Goal: Task Accomplishment & Management: Use online tool/utility

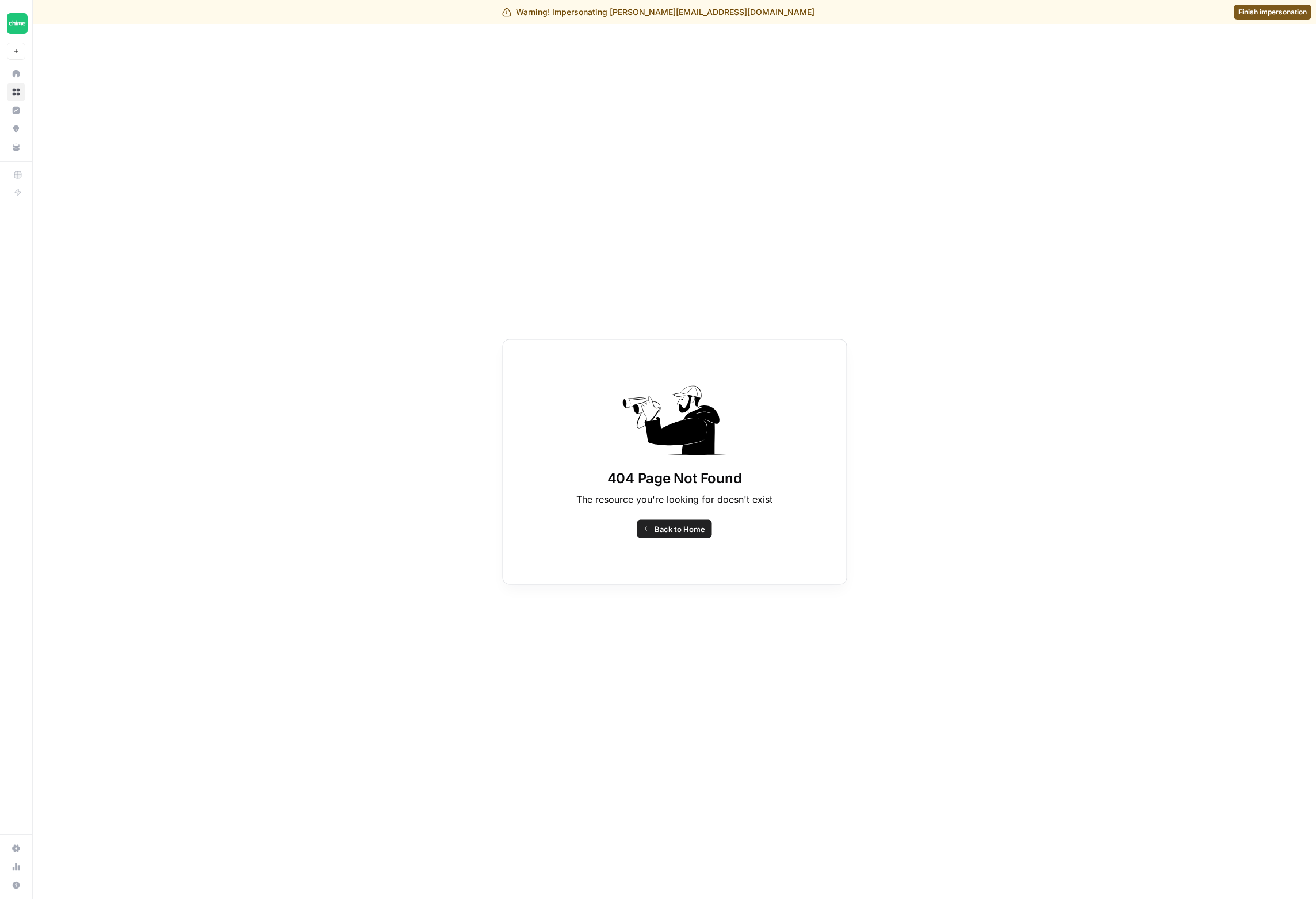
drag, startPoint x: 1315, startPoint y: 25, endPoint x: 1186, endPoint y: 24, distance: 129.0
click at [1186, 24] on div "404 Page Not Found The resource you're looking for doesn't exist Back to Home" at bounding box center [674, 461] width 1283 height 875
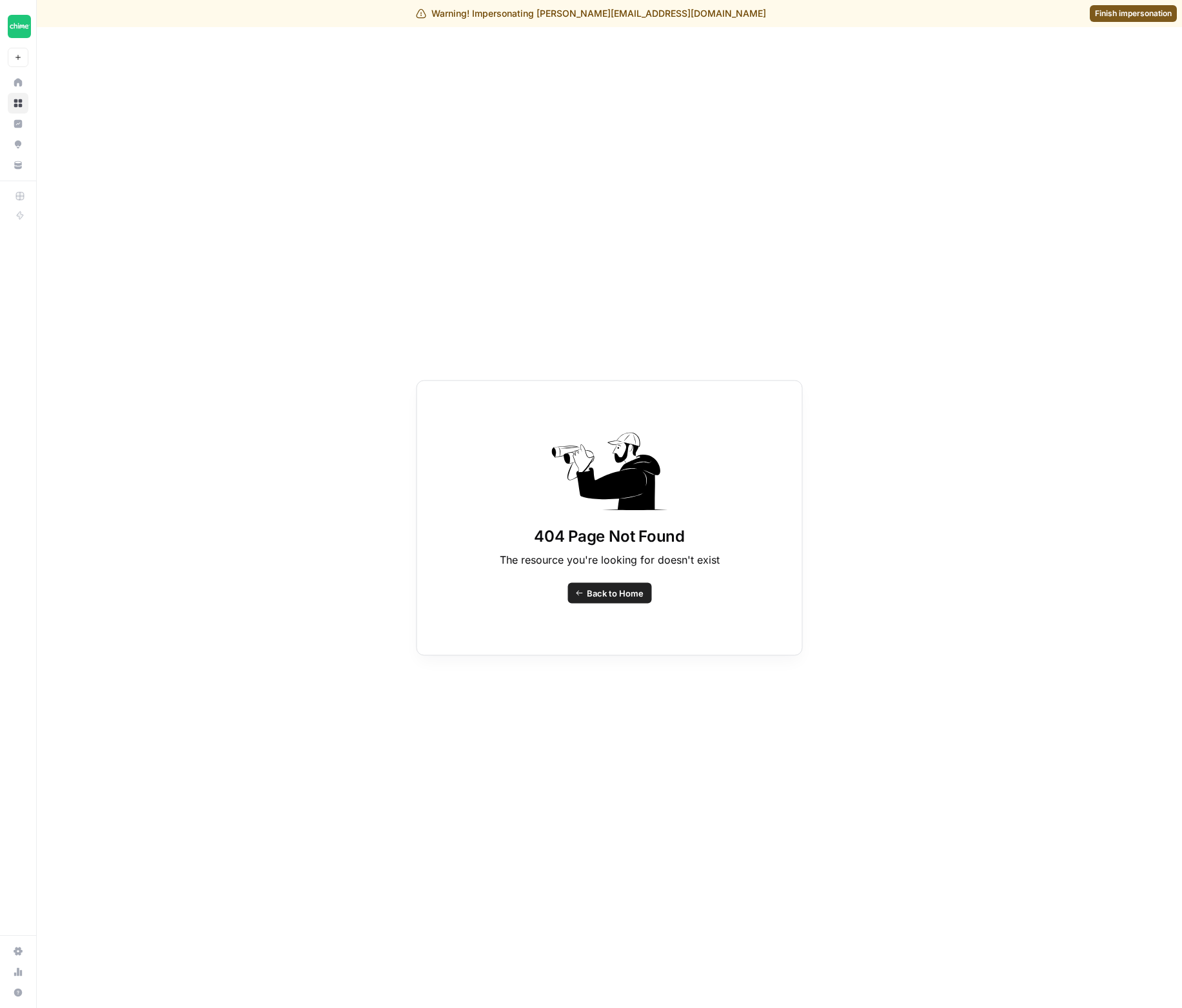
click at [1124, 53] on div "404 Page Not Found The resource you're looking for doesn't exist Back to Home" at bounding box center [609, 517] width 1145 height 981
click at [1145, 56] on div "404 Page Not Found The resource you're looking for doesn't exist Back to Home" at bounding box center [609, 517] width 1145 height 981
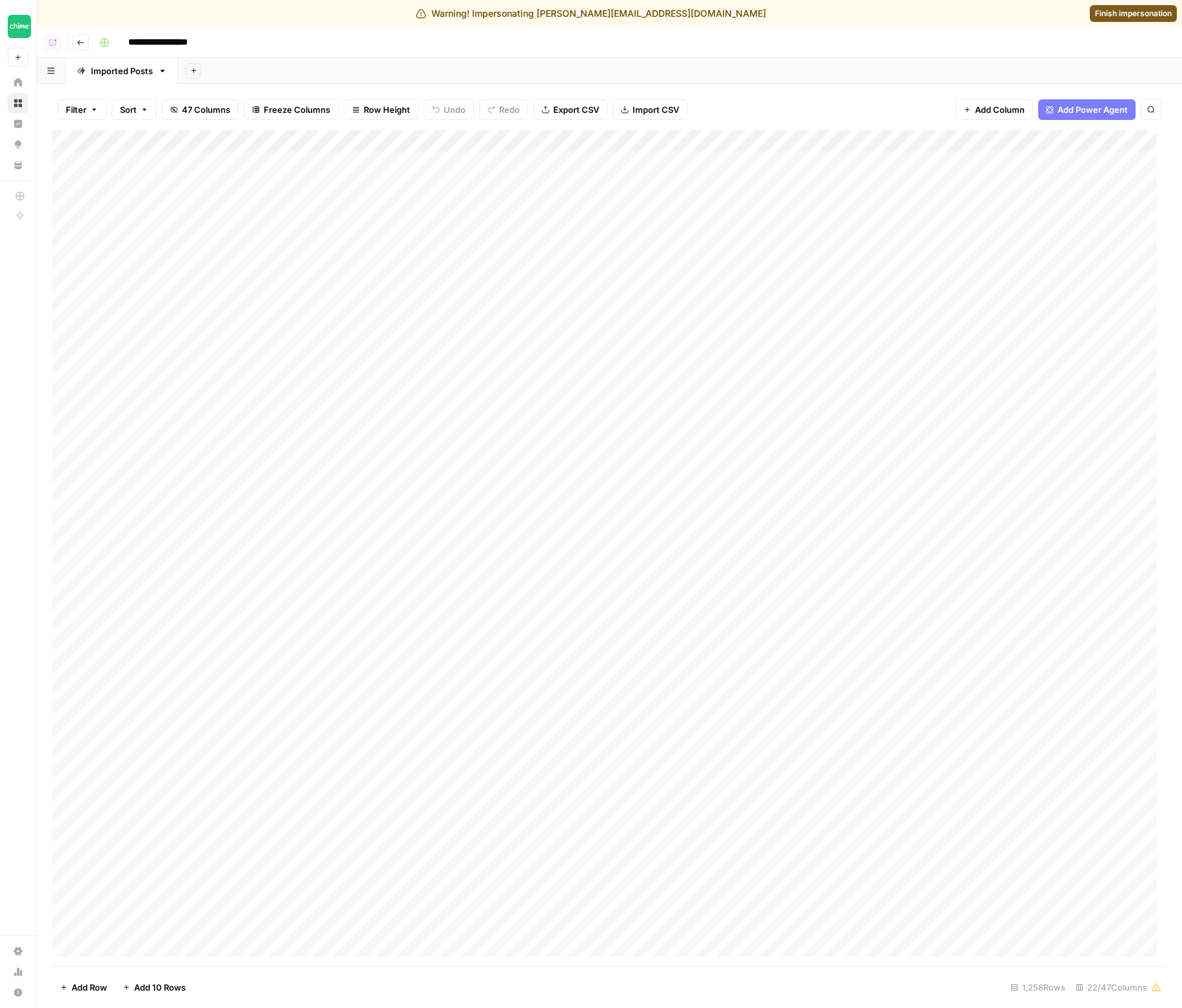
click at [1106, 19] on span "Finish impersonation" at bounding box center [1134, 13] width 77 height 11
